Goal: Information Seeking & Learning: Check status

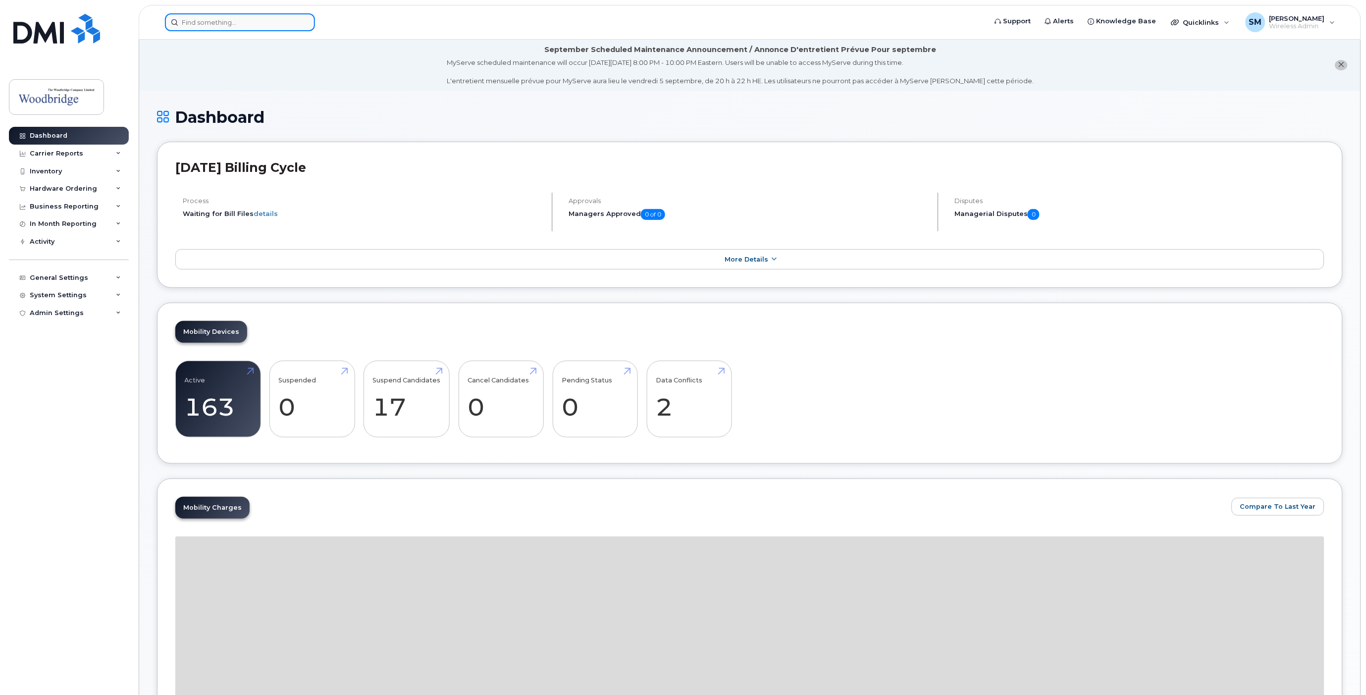
click at [251, 23] on input at bounding box center [240, 22] width 150 height 18
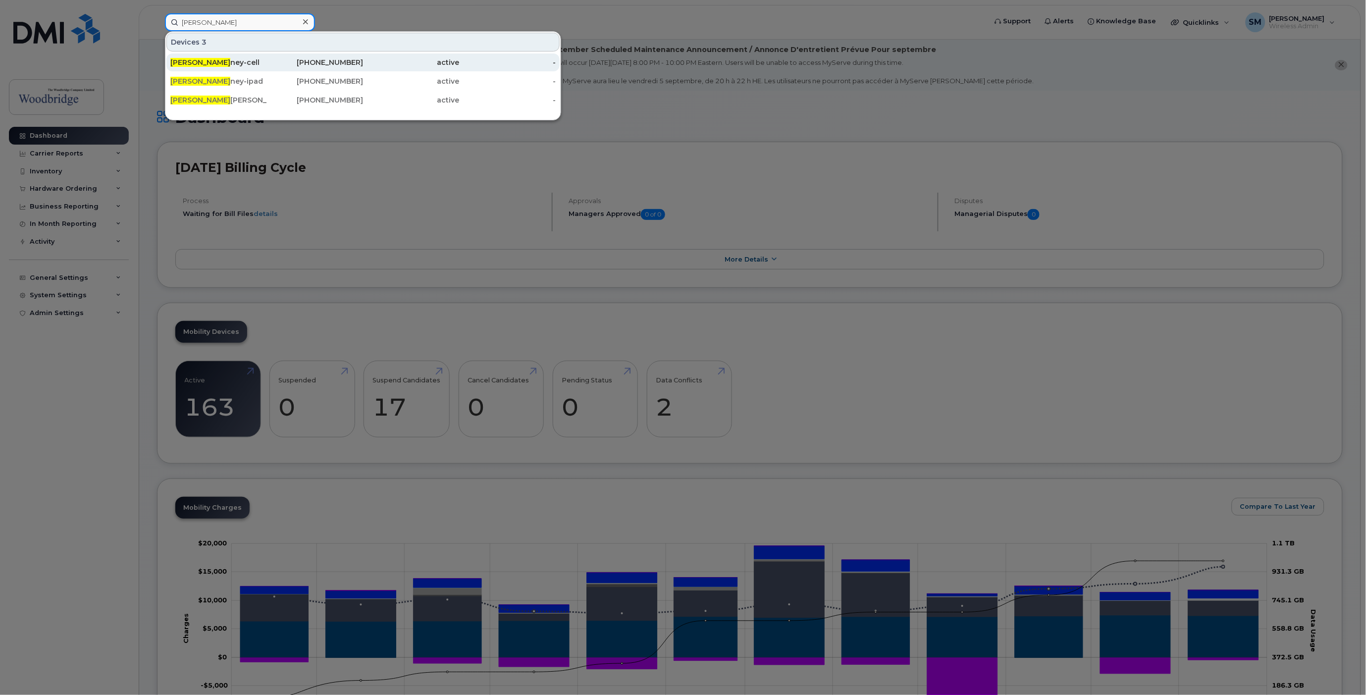
type input "[PERSON_NAME]"
click at [223, 62] on div "[PERSON_NAME] Roo ney-cell" at bounding box center [218, 62] width 97 height 10
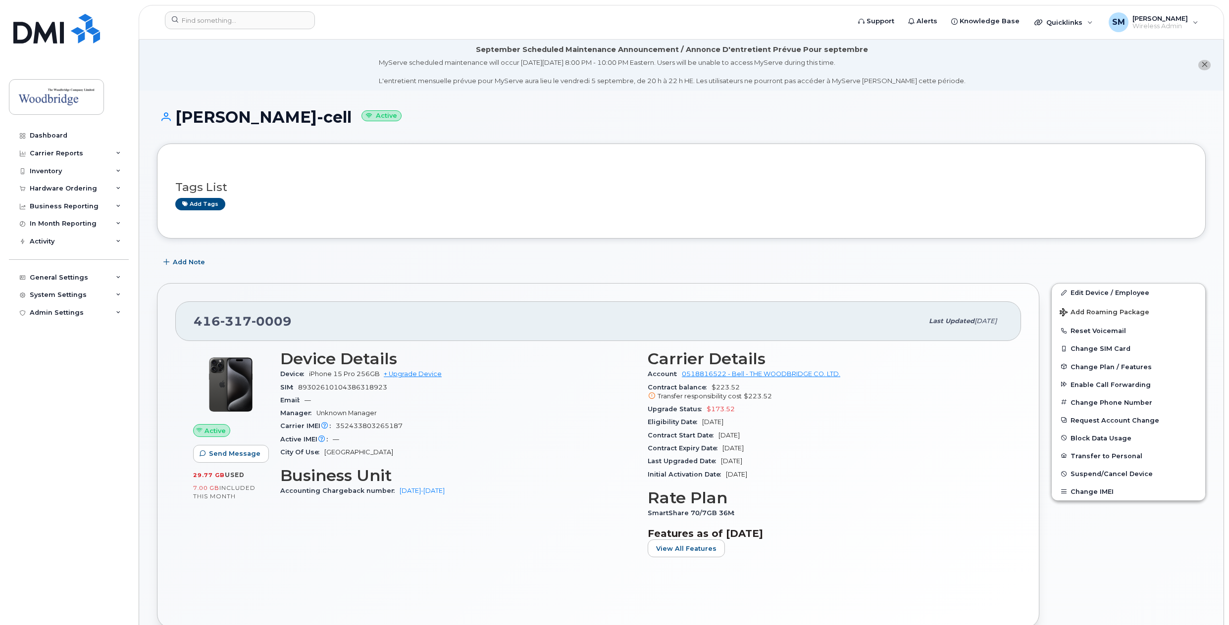
drag, startPoint x: 720, startPoint y: 462, endPoint x: 770, endPoint y: 460, distance: 50.1
click at [770, 460] on div "Last Upgraded Date Feb 17, 2023" at bounding box center [826, 461] width 356 height 13
click at [764, 462] on div "Last Upgraded Date Feb 17, 2023" at bounding box center [826, 461] width 356 height 13
drag, startPoint x: 703, startPoint y: 423, endPoint x: 747, endPoint y: 419, distance: 43.8
click at [747, 419] on div "Eligibility Date Feb 17, 2026" at bounding box center [826, 422] width 356 height 13
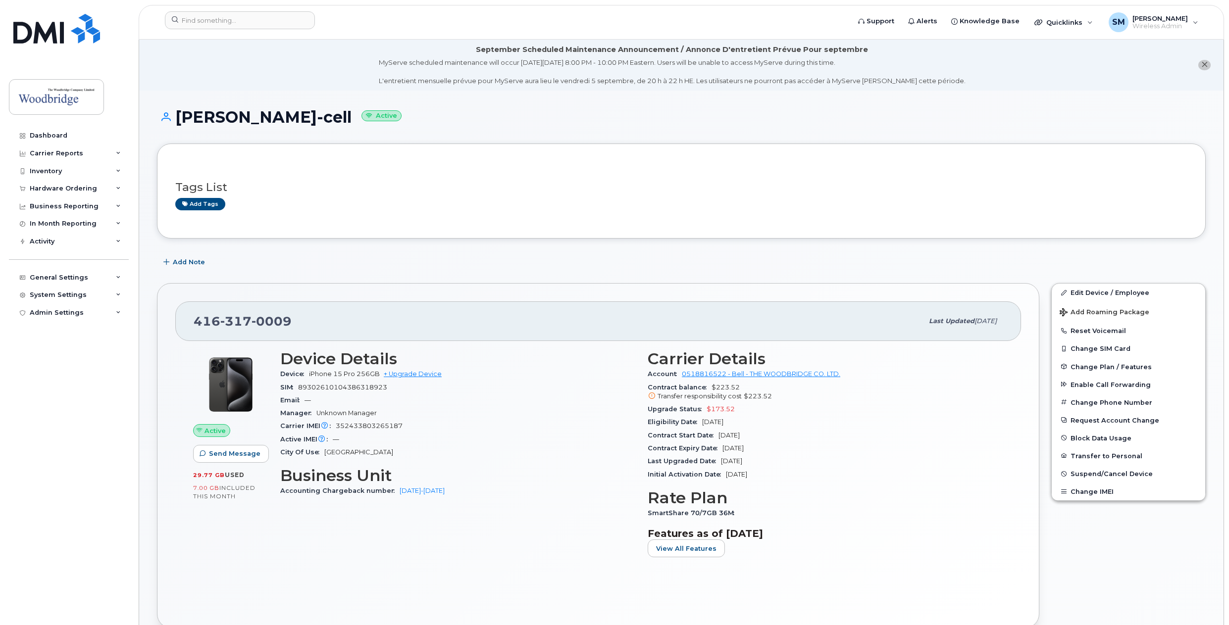
click at [724, 423] on span "Feb 17, 2026" at bounding box center [712, 421] width 21 height 7
click at [746, 421] on div "Eligibility Date Feb 17, 2026" at bounding box center [826, 422] width 356 height 13
drag, startPoint x: 746, startPoint y: 421, endPoint x: 703, endPoint y: 425, distance: 43.2
click at [703, 425] on div "Eligibility Date Feb 17, 2026" at bounding box center [826, 422] width 356 height 13
click at [703, 424] on span "Feb 17, 2026" at bounding box center [712, 421] width 21 height 7
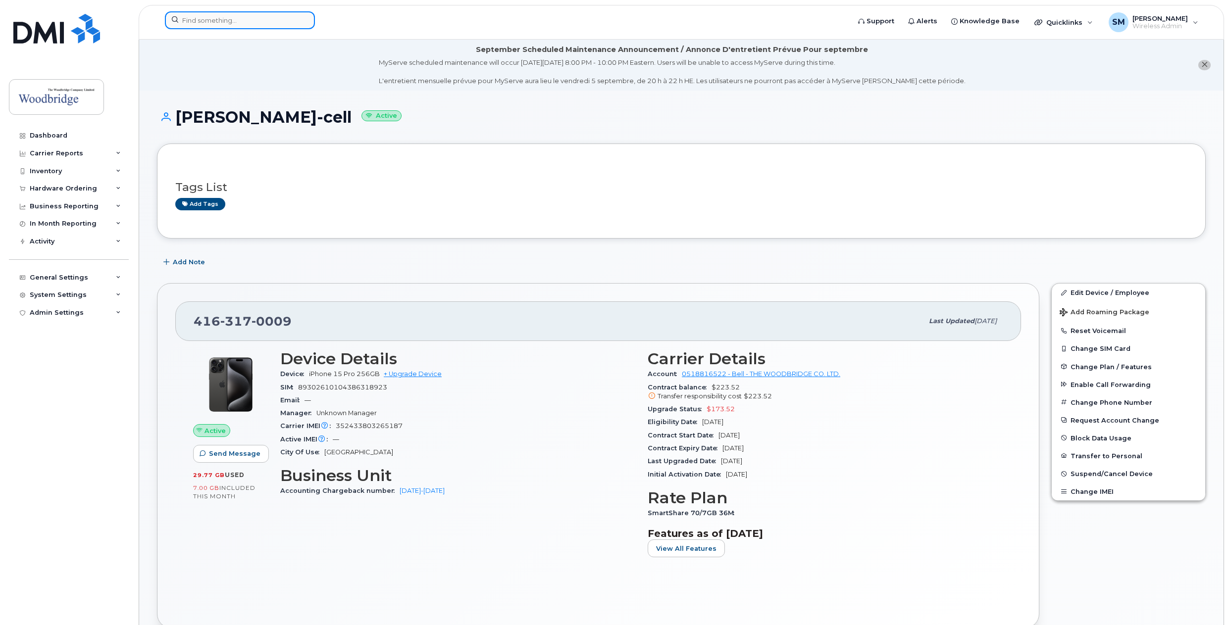
click at [240, 23] on input at bounding box center [240, 20] width 150 height 18
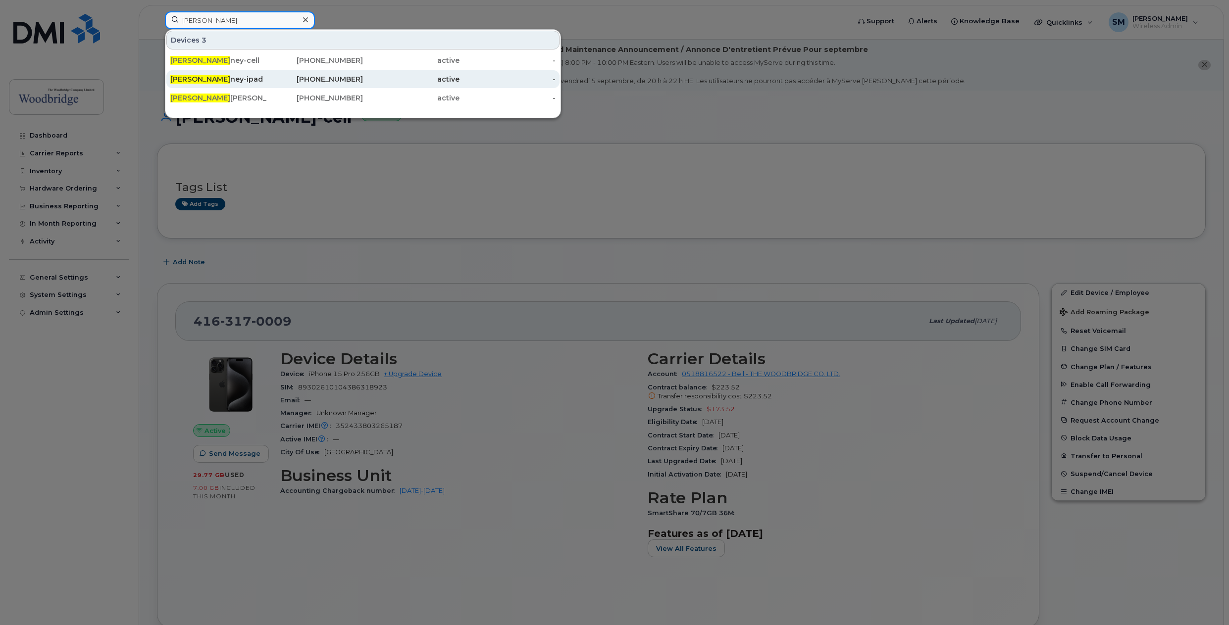
type input "[PERSON_NAME]"
click at [224, 81] on div "Lesley Roo ney-ipad" at bounding box center [218, 79] width 97 height 10
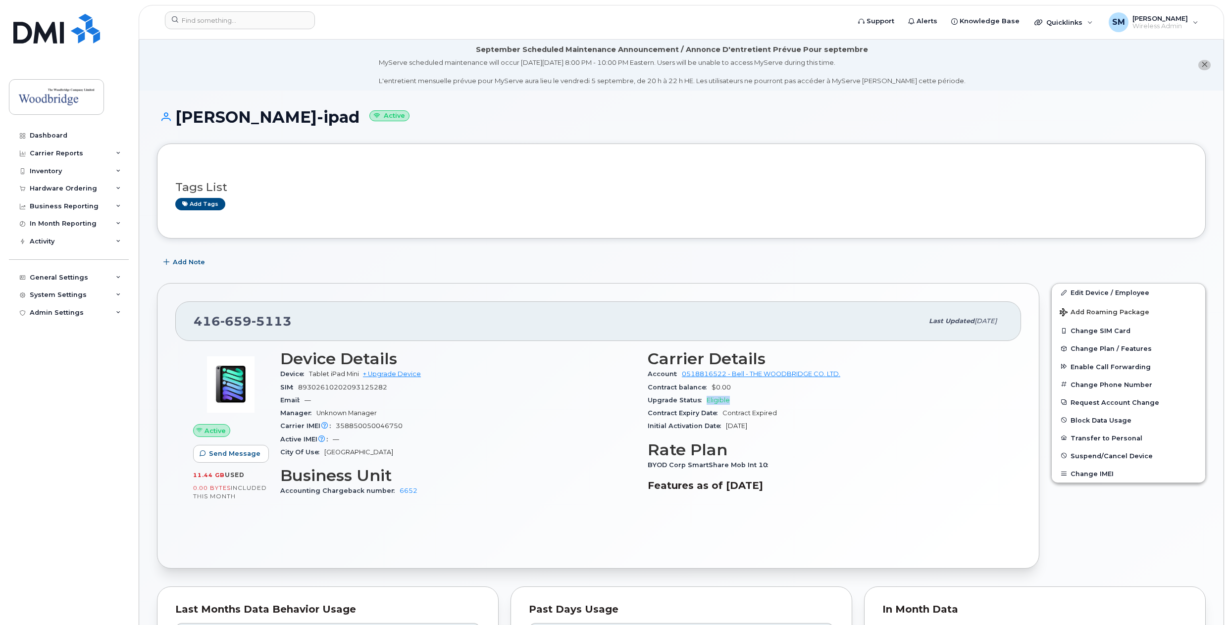
drag, startPoint x: 728, startPoint y: 400, endPoint x: 707, endPoint y: 399, distance: 21.8
click at [707, 399] on span "Eligible" at bounding box center [718, 400] width 23 height 7
drag, startPoint x: 705, startPoint y: 401, endPoint x: 730, endPoint y: 401, distance: 24.8
click at [730, 401] on div "Upgrade Status Eligible" at bounding box center [826, 400] width 356 height 13
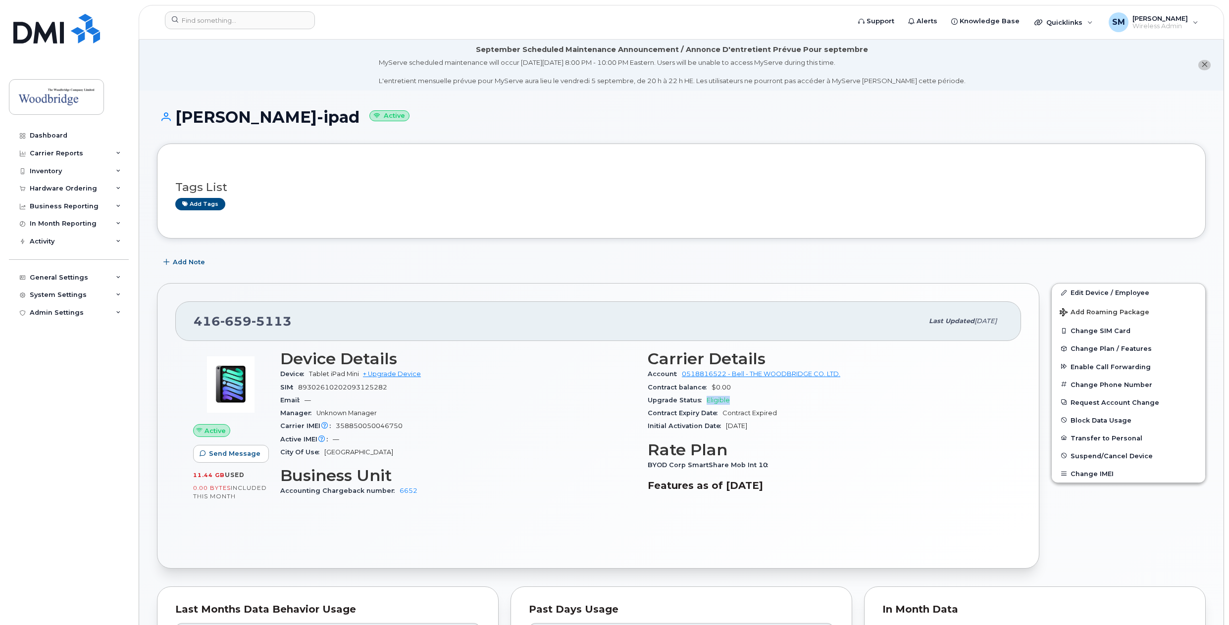
click at [730, 401] on div "Upgrade Status Eligible" at bounding box center [826, 400] width 356 height 13
